Goal: Information Seeking & Learning: Learn about a topic

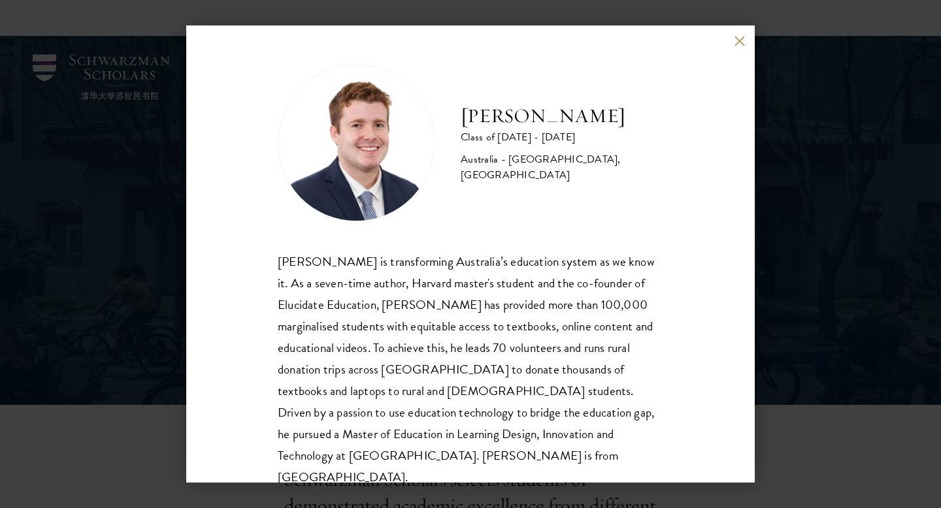
click at [493, 397] on div "[PERSON_NAME] is transforming Australia’s education system as we know it. As a …" at bounding box center [471, 370] width 386 height 238
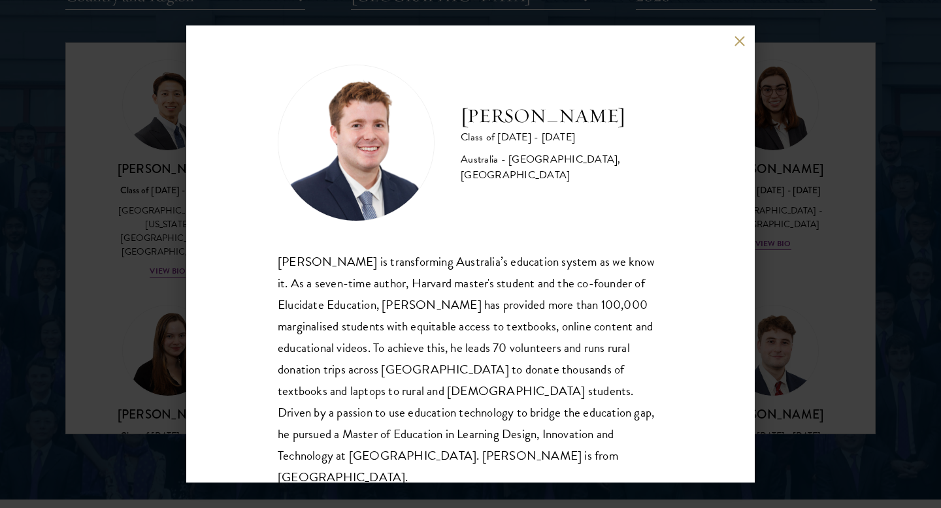
scroll to position [23, 0]
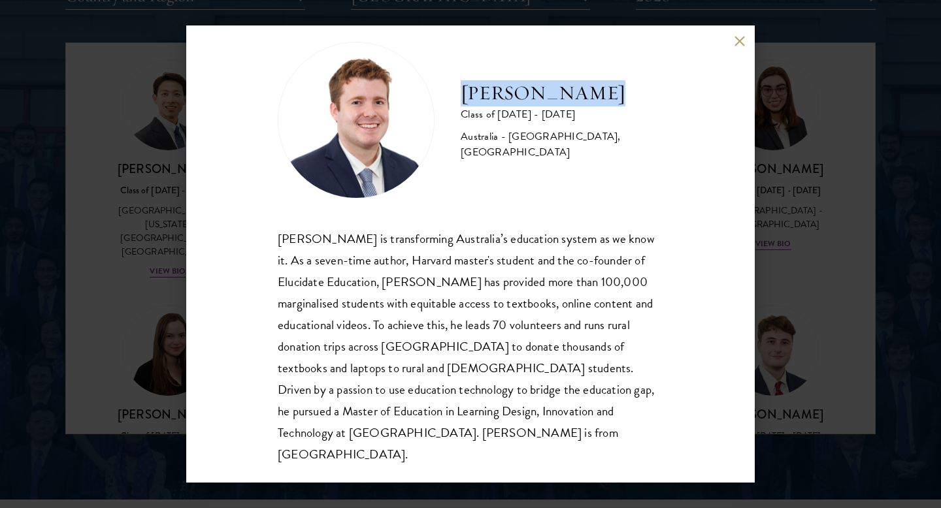
drag, startPoint x: 463, startPoint y: 95, endPoint x: 633, endPoint y: 90, distance: 170.0
click at [633, 94] on h2 "[PERSON_NAME]" at bounding box center [562, 93] width 203 height 26
copy h2 "[PERSON_NAME]"
click at [737, 43] on button at bounding box center [739, 40] width 11 height 11
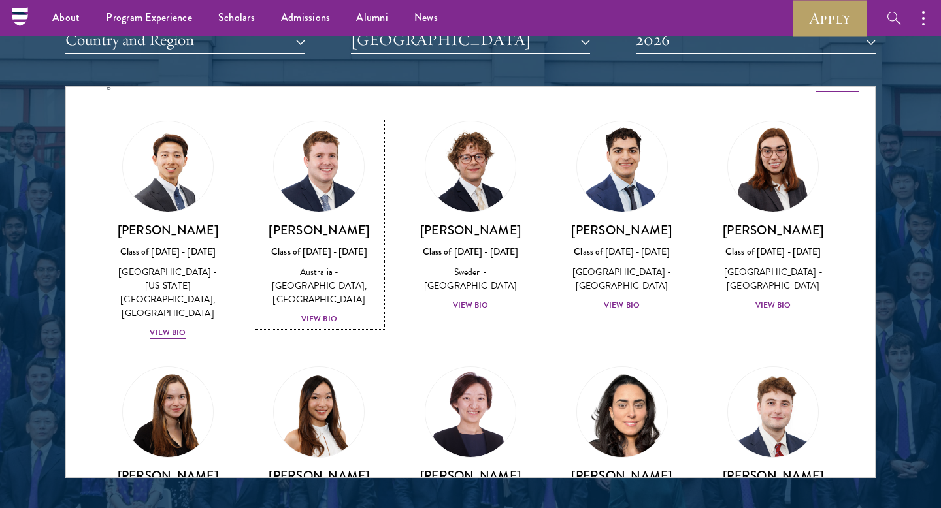
scroll to position [29, 0]
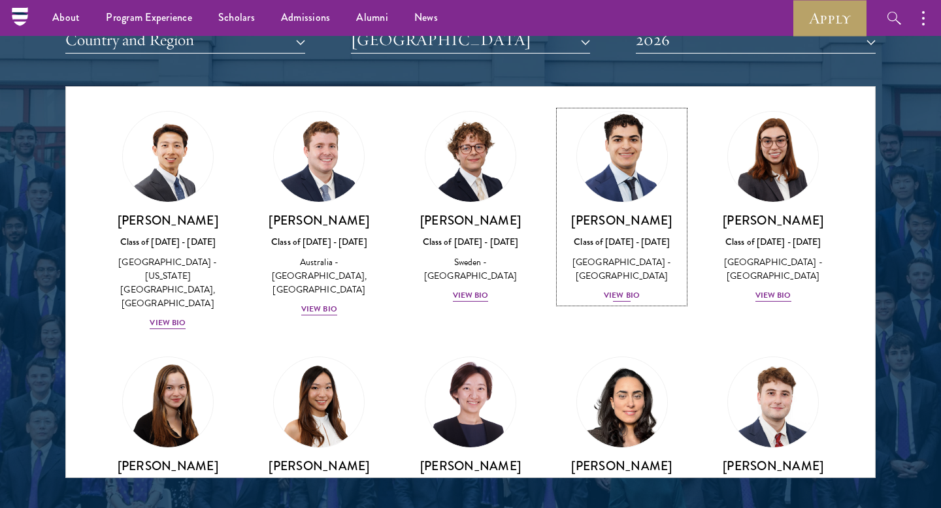
click at [620, 299] on div "View Bio" at bounding box center [622, 296] width 36 height 12
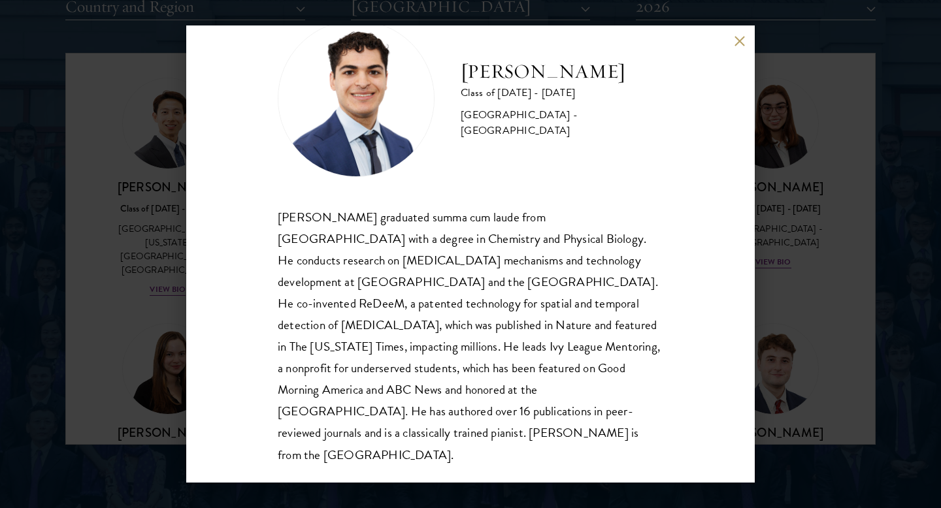
scroll to position [1684, 0]
click at [818, 220] on div "[PERSON_NAME] Class of [DATE] - [DATE] [GEOGRAPHIC_DATA] - [GEOGRAPHIC_DATA] [P…" at bounding box center [470, 254] width 941 height 508
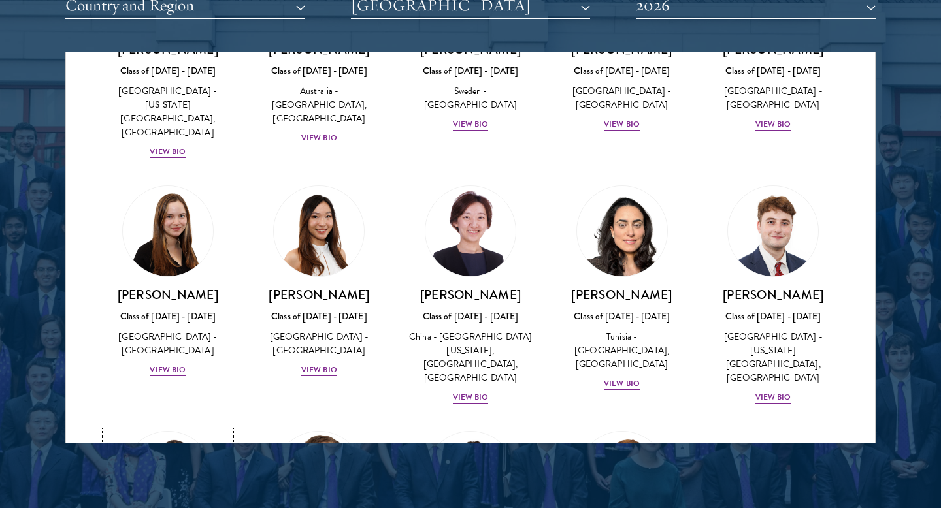
scroll to position [154, 0]
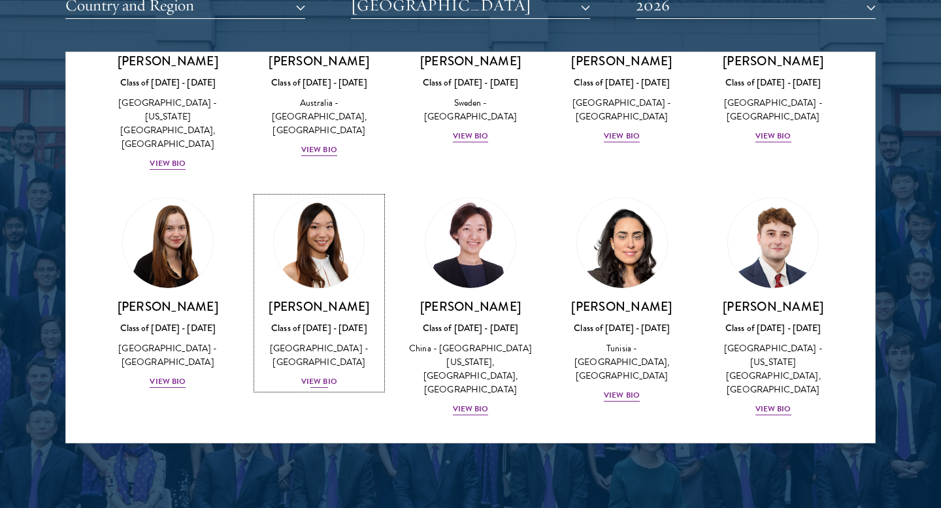
click at [316, 376] on div "View Bio" at bounding box center [319, 382] width 36 height 12
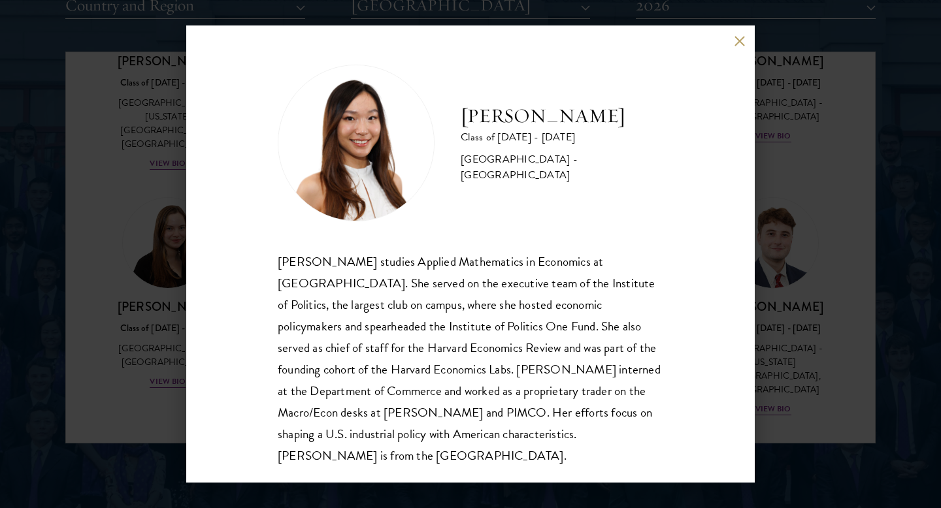
scroll to position [1, 0]
click at [816, 188] on div "[PERSON_NAME] Class of [DATE] - [DATE] [GEOGRAPHIC_DATA] - [GEOGRAPHIC_DATA] [P…" at bounding box center [470, 254] width 941 height 508
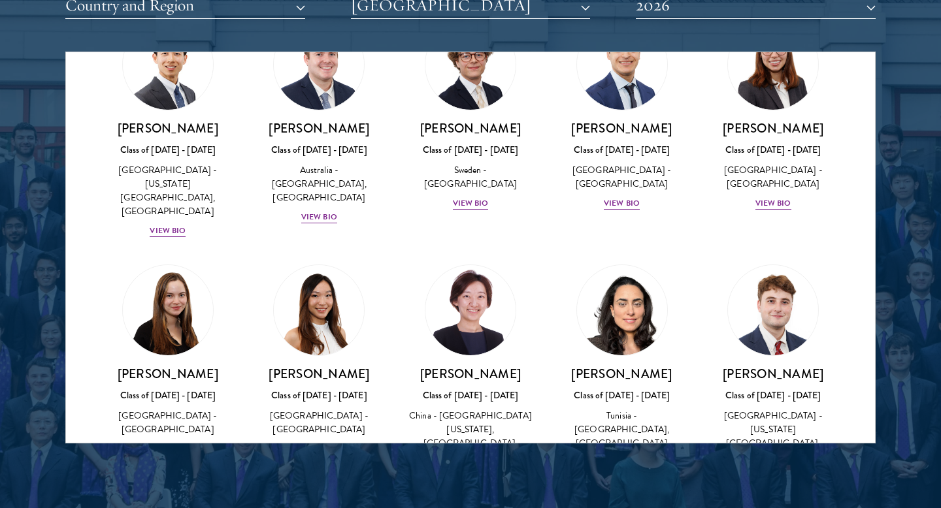
scroll to position [371, 0]
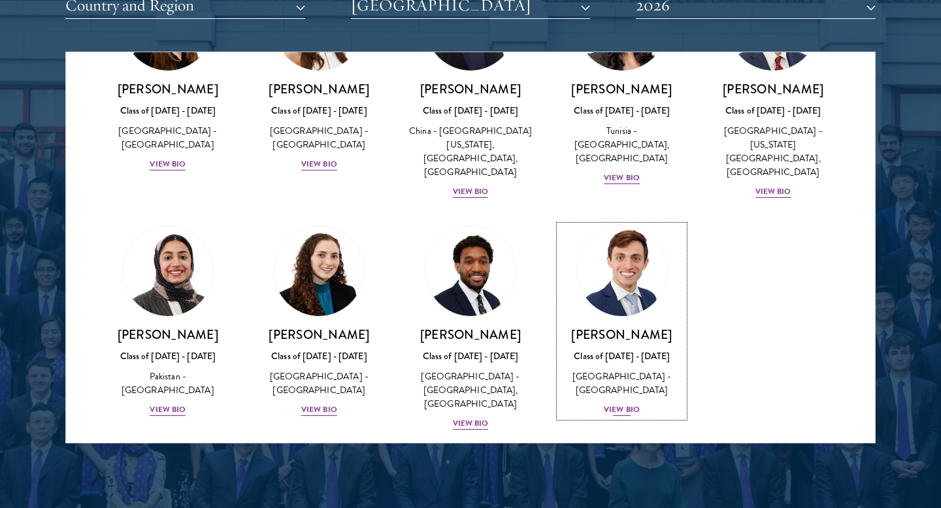
click at [635, 404] on div "View Bio" at bounding box center [622, 410] width 36 height 12
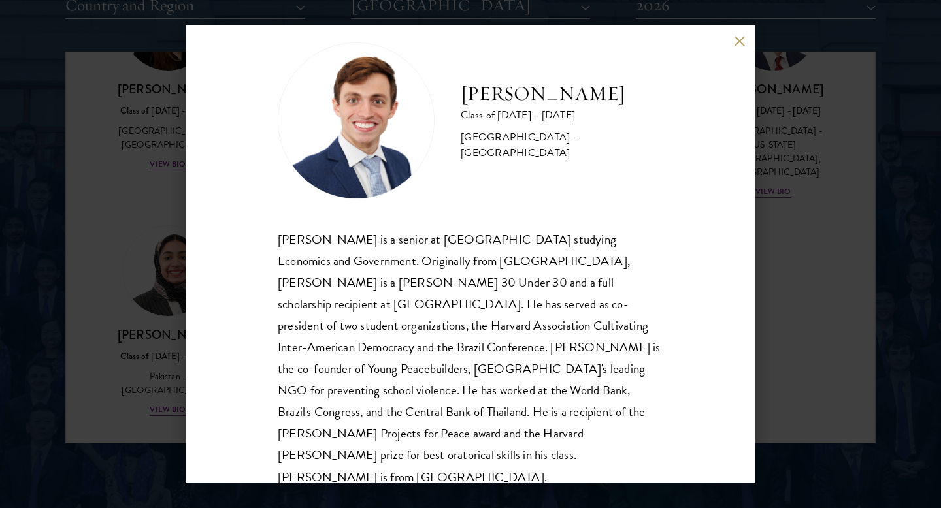
scroll to position [23, 0]
click at [755, 278] on div "[PERSON_NAME] Class of [DATE] - [DATE] [GEOGRAPHIC_DATA] - [GEOGRAPHIC_DATA] [P…" at bounding box center [470, 254] width 941 height 508
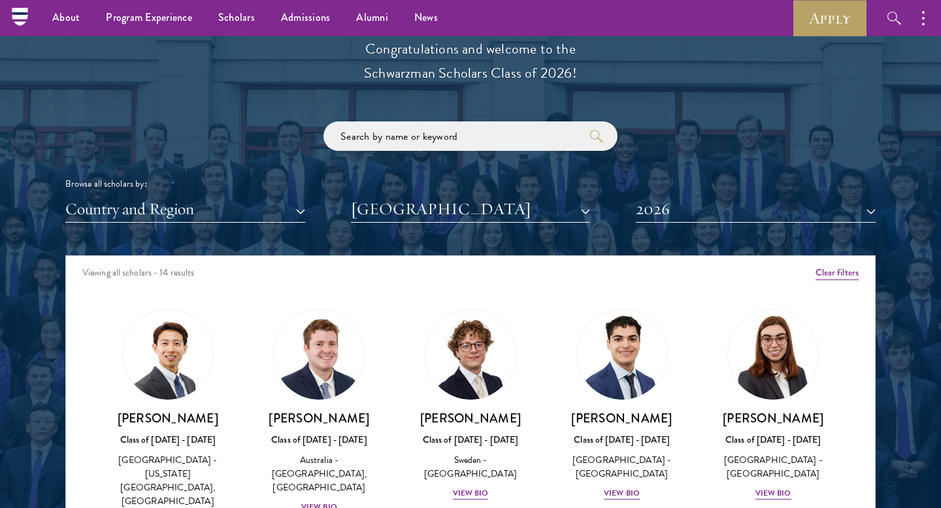
scroll to position [1480, 0]
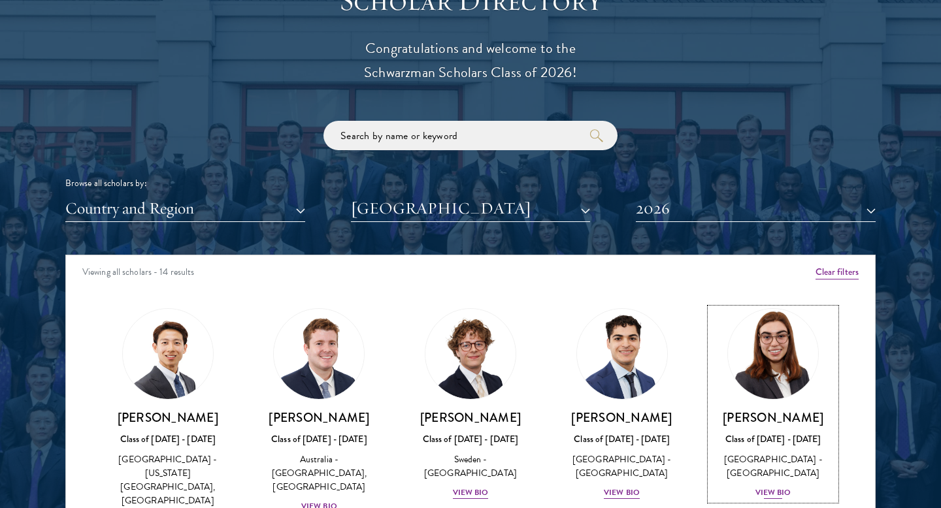
click at [769, 491] on div "View Bio" at bounding box center [773, 493] width 36 height 12
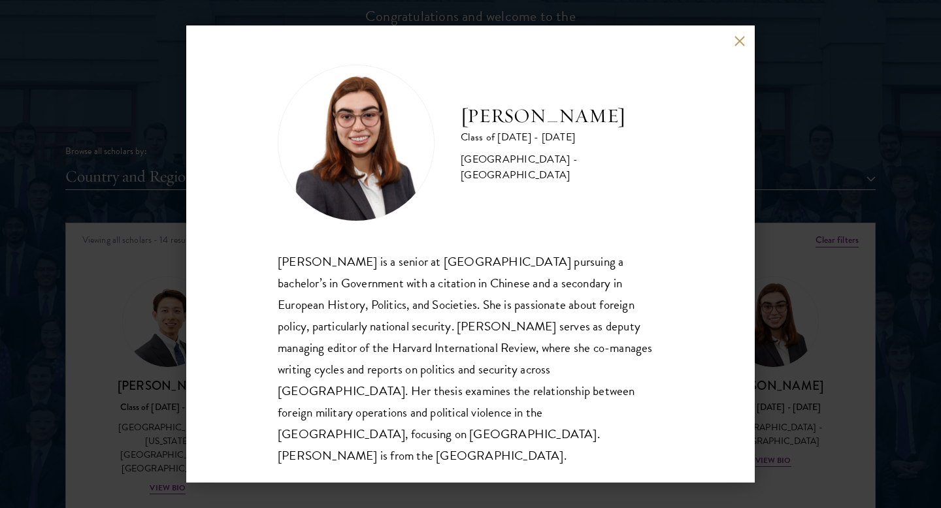
scroll to position [1514, 0]
click at [851, 182] on div "[PERSON_NAME] Class of [DATE] - [DATE] [GEOGRAPHIC_DATA] - [GEOGRAPHIC_DATA] [P…" at bounding box center [470, 254] width 941 height 508
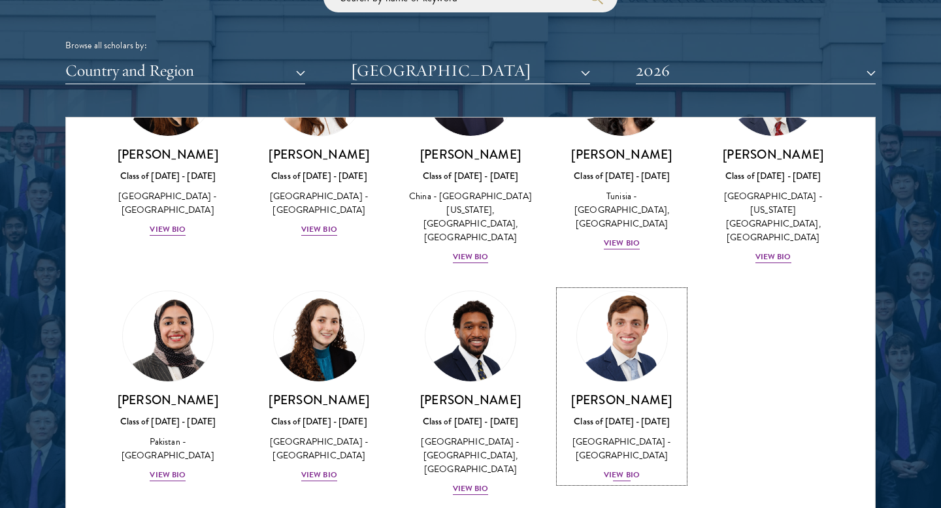
scroll to position [0, 0]
